Goal: Task Accomplishment & Management: Use online tool/utility

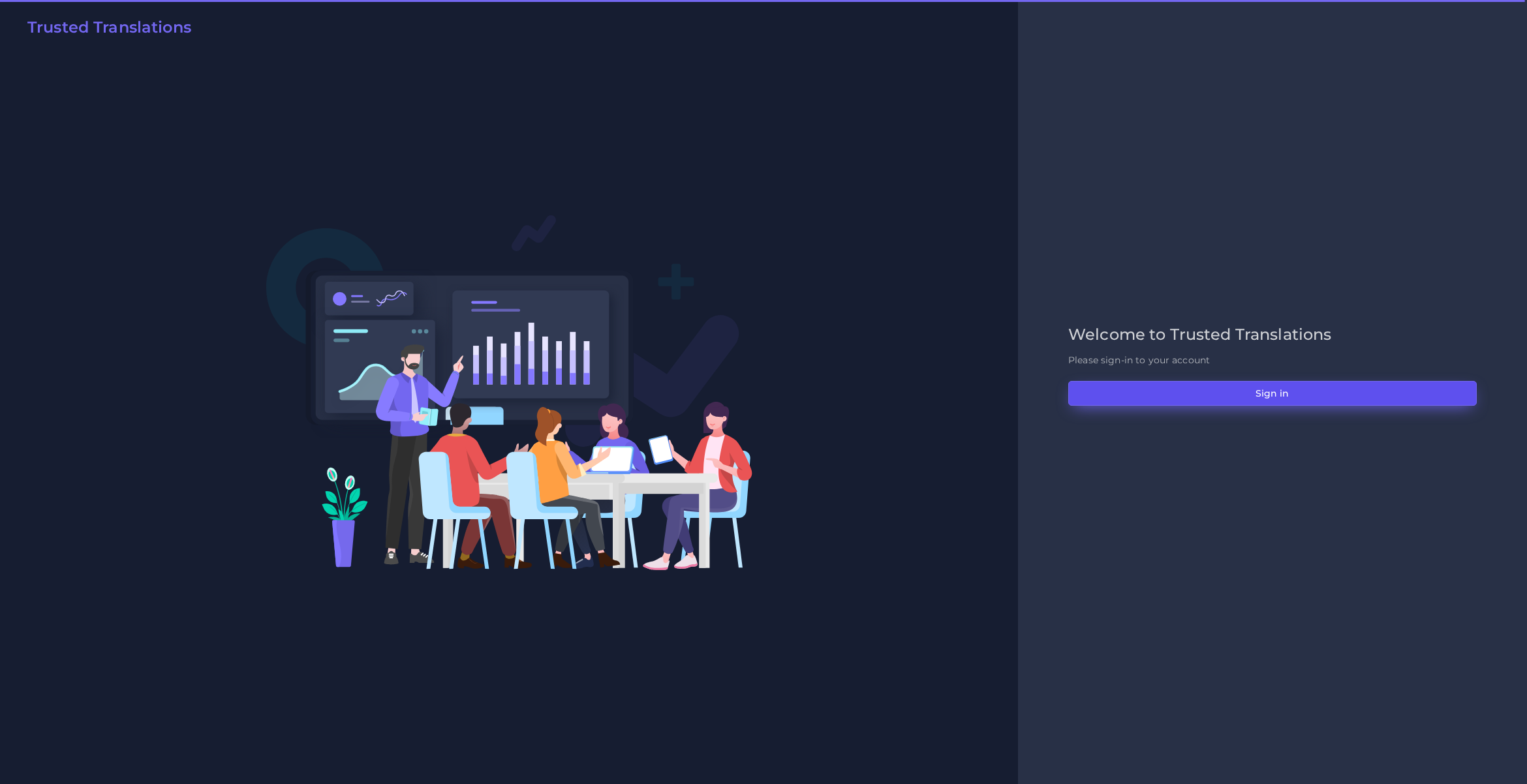
click at [1199, 396] on button "Sign in" at bounding box center [1273, 393] width 409 height 25
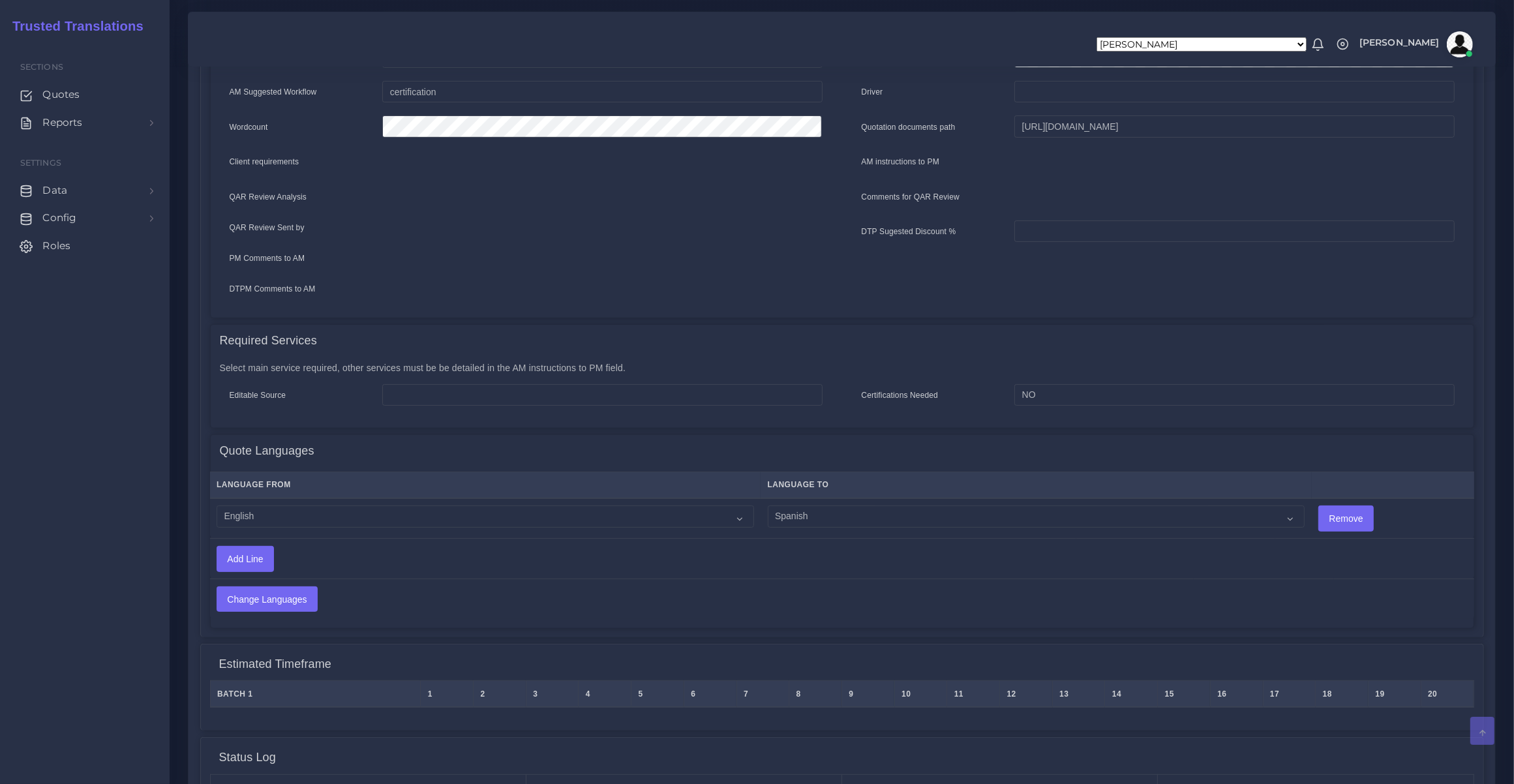
scroll to position [544, 0]
